Goal: Information Seeking & Learning: Check status

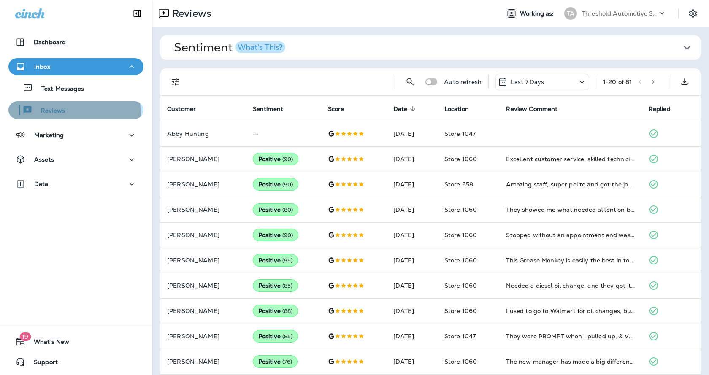
click at [67, 114] on div "Reviews" at bounding box center [76, 110] width 128 height 13
click at [55, 112] on p "Reviews" at bounding box center [49, 111] width 33 height 8
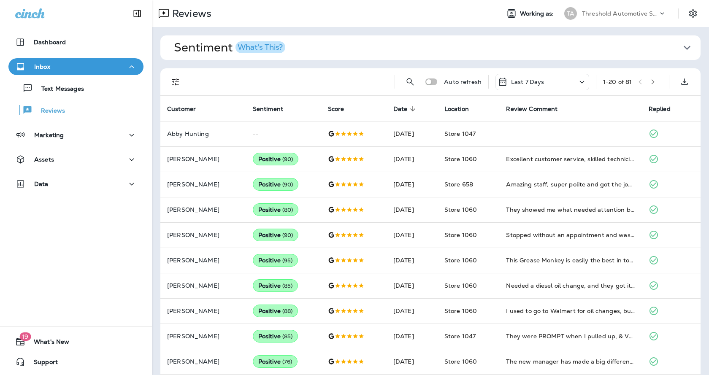
click at [416, 53] on span "Sentiment What's This?" at bounding box center [427, 48] width 507 height 14
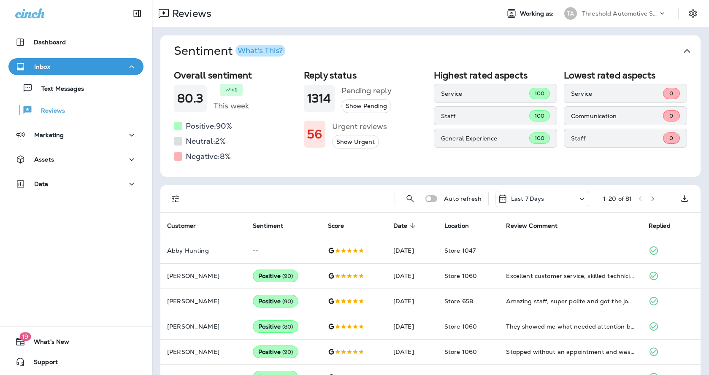
click at [416, 53] on span "Sentiment What's This?" at bounding box center [427, 51] width 507 height 14
click at [423, 53] on span "Sentiment What's This?" at bounding box center [427, 51] width 507 height 14
click at [681, 56] on icon "button" at bounding box center [688, 51] width 14 height 14
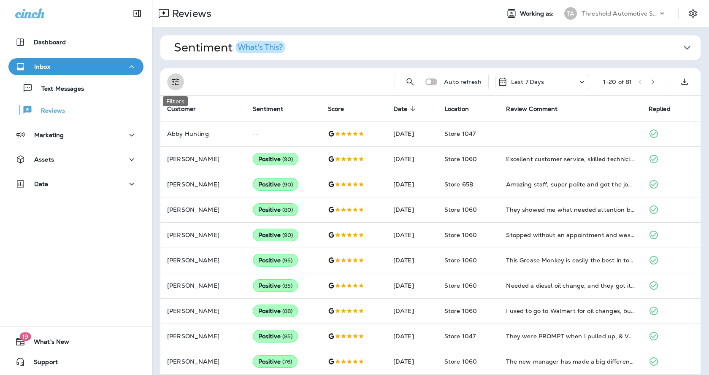
click at [171, 84] on icon "Filters" at bounding box center [176, 82] width 10 height 10
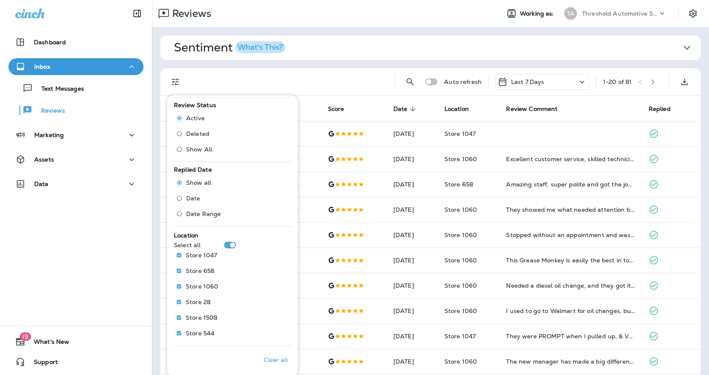
scroll to position [250, 0]
click at [206, 285] on p "Store 1060" at bounding box center [202, 286] width 33 height 7
click at [391, 51] on span "Sentiment What's This?" at bounding box center [427, 48] width 507 height 14
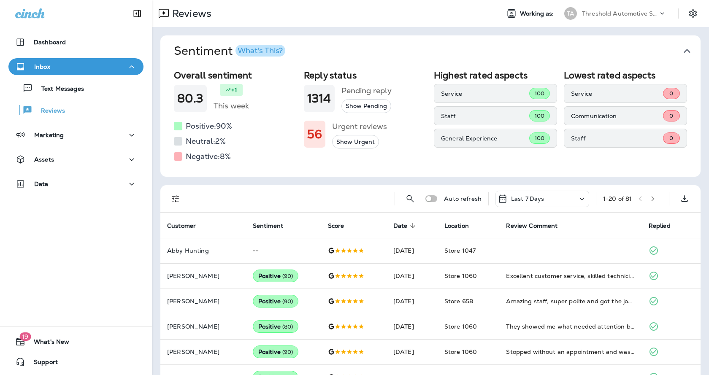
click at [391, 51] on span "Sentiment What's This?" at bounding box center [427, 51] width 507 height 14
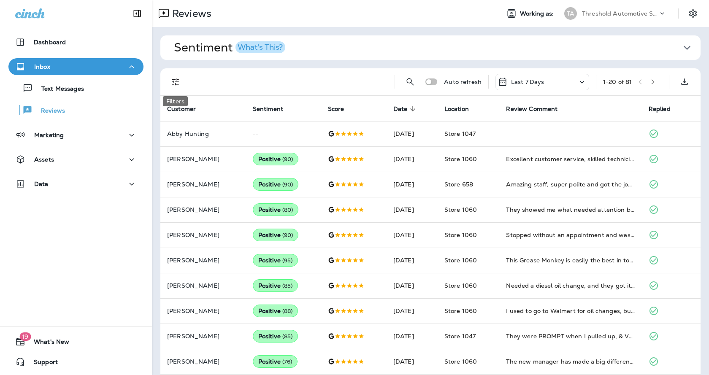
click at [173, 81] on icon "Filters" at bounding box center [176, 82] width 10 height 10
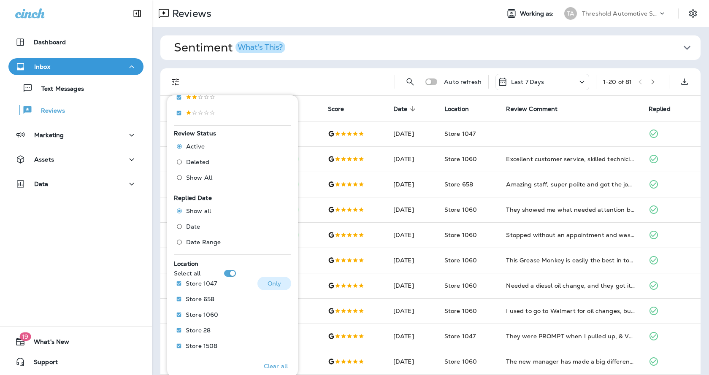
scroll to position [250, 0]
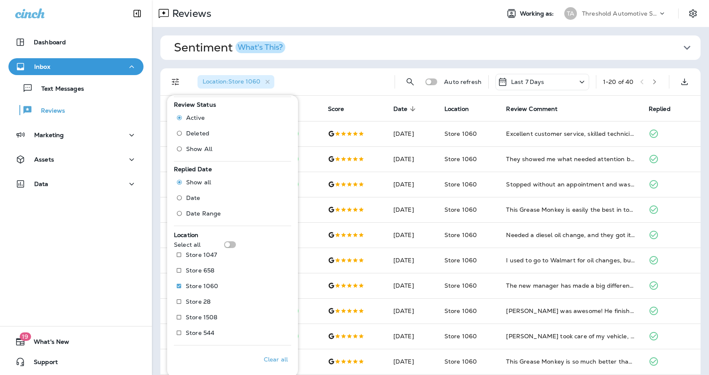
click at [377, 65] on div "Sentiment What's This? Overall sentiment 80.3 +1 This week Positive: 90 % Neutr…" at bounding box center [430, 332] width 557 height 610
